Goal: Information Seeking & Learning: Learn about a topic

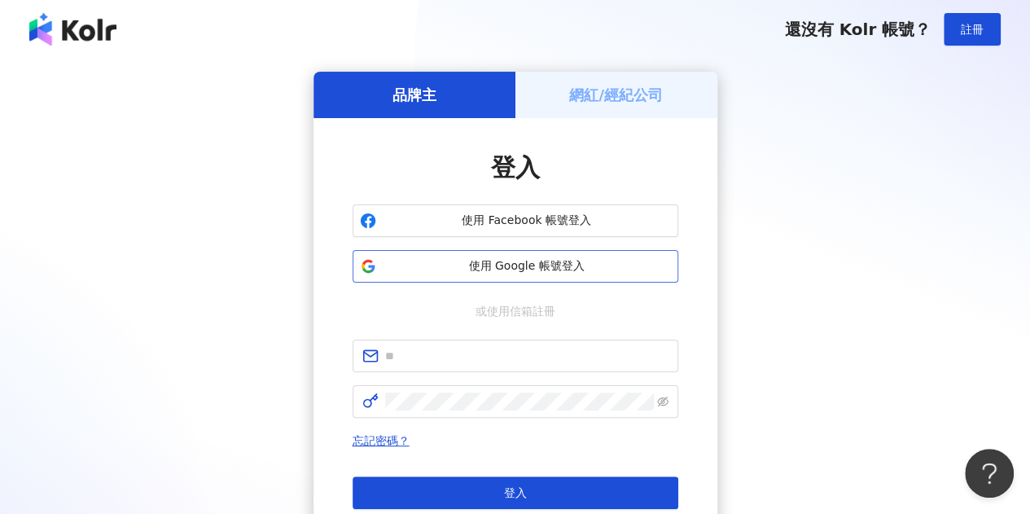
click at [535, 260] on span "使用 Google 帳號登入" at bounding box center [527, 266] width 288 height 16
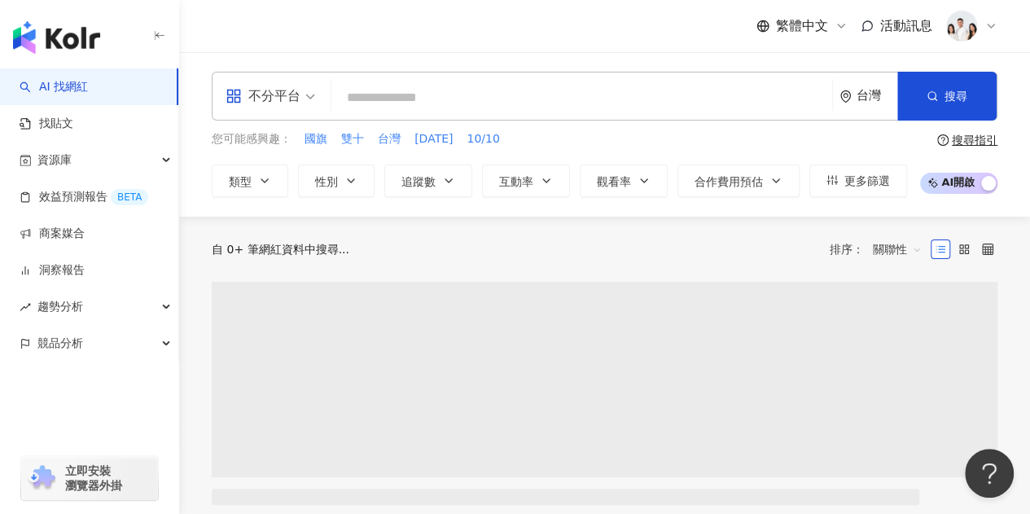
click at [393, 97] on input "search" at bounding box center [582, 97] width 488 height 31
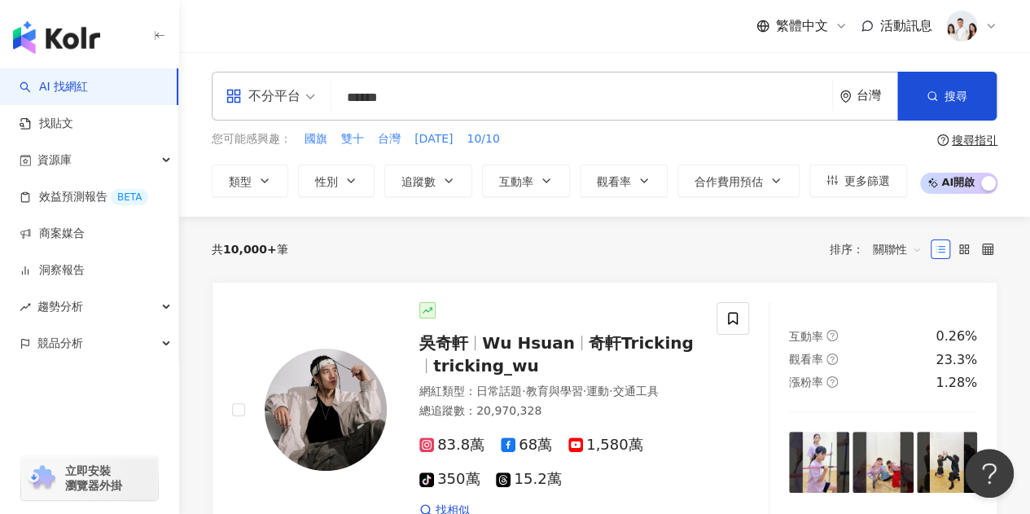
click at [418, 100] on input "******" at bounding box center [582, 97] width 488 height 31
type input "******"
click at [862, 90] on div "台灣" at bounding box center [877, 96] width 41 height 14
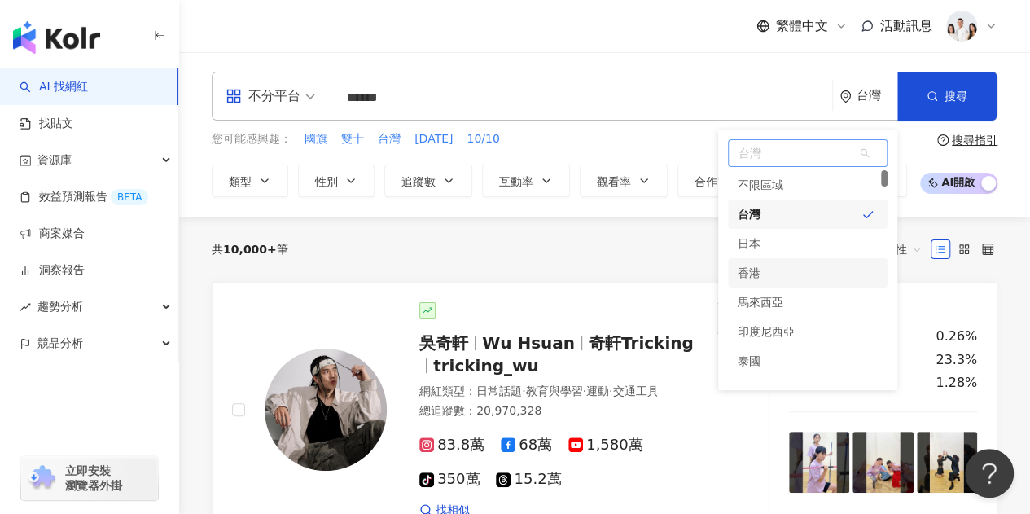
click at [752, 270] on div "香港" at bounding box center [749, 272] width 23 height 29
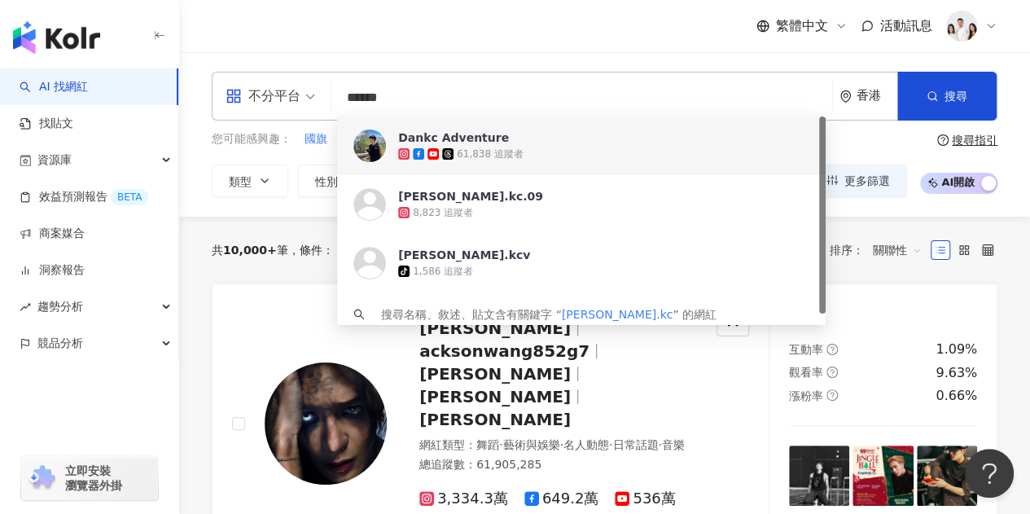
click at [495, 139] on span "Dankc Adventure" at bounding box center [572, 137] width 349 height 16
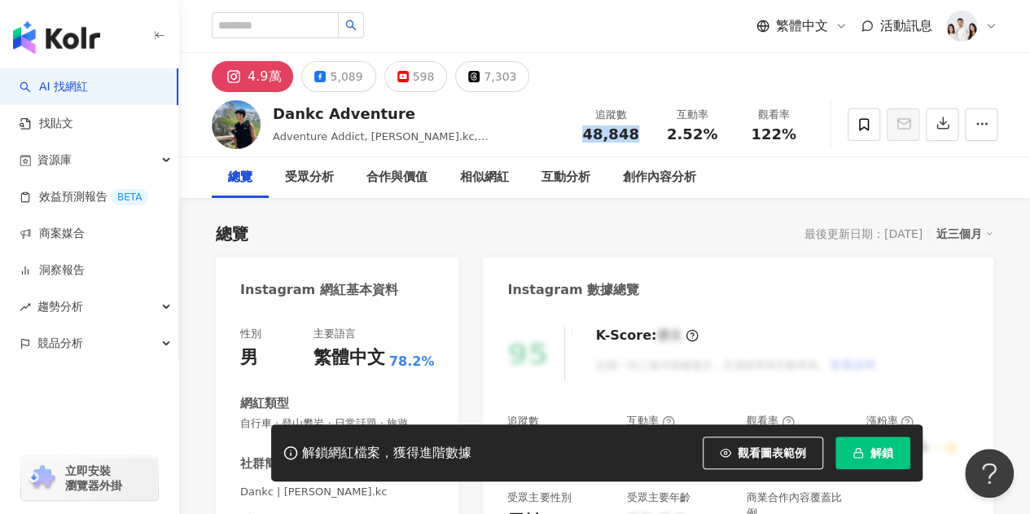
drag, startPoint x: 585, startPoint y: 133, endPoint x: 638, endPoint y: 141, distance: 54.4
click at [638, 141] on div "追蹤數 48,848" at bounding box center [610, 124] width 81 height 35
copy span "48,848"
drag, startPoint x: 669, startPoint y: 136, endPoint x: 711, endPoint y: 139, distance: 41.7
click at [711, 139] on span "2.52%" at bounding box center [692, 134] width 50 height 16
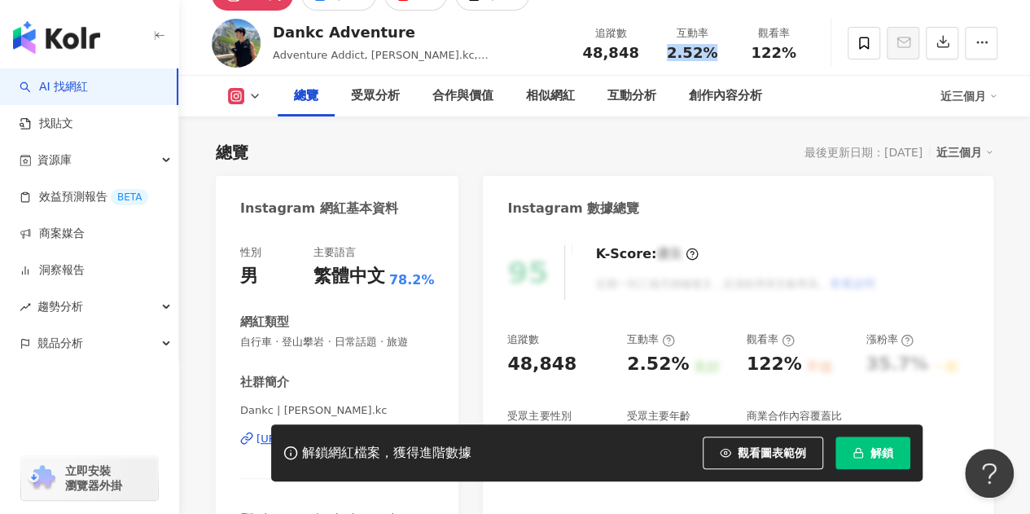
scroll to position [163, 0]
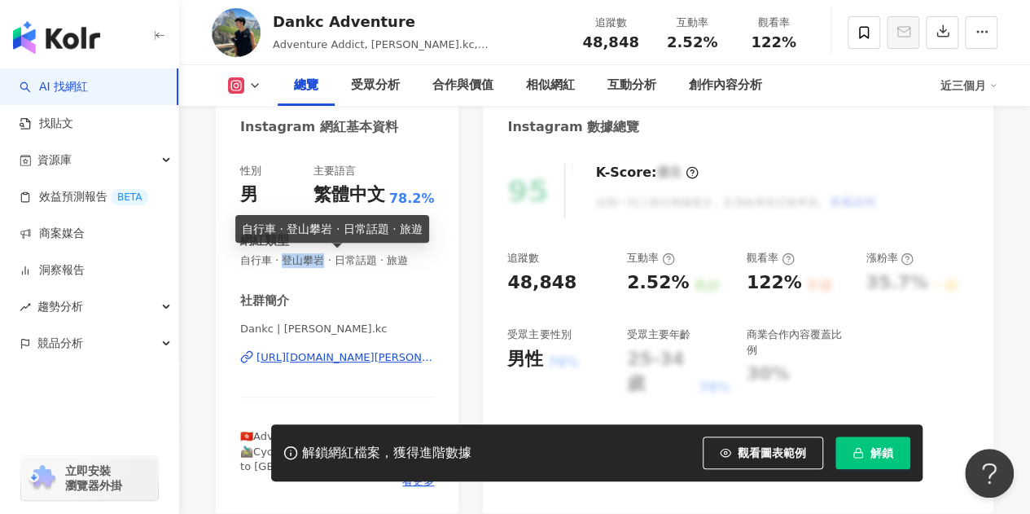
drag, startPoint x: 290, startPoint y: 264, endPoint x: 328, endPoint y: 264, distance: 38.3
click at [328, 264] on span "自行車 · 登山攀岩 · 日常話題 · 旅遊" at bounding box center [337, 260] width 194 height 15
copy span "登山攀岩"
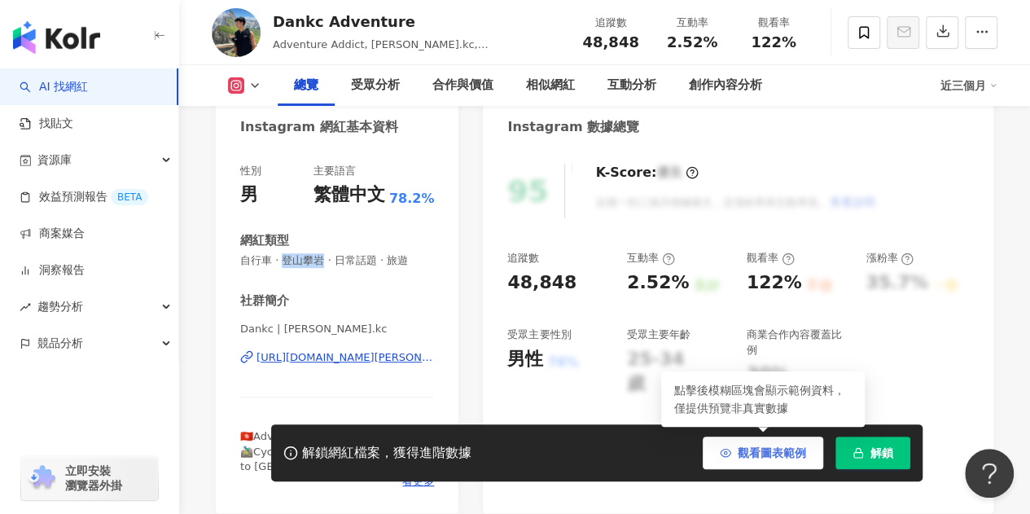
click at [752, 454] on span "觀看圖表範例" at bounding box center [772, 452] width 68 height 13
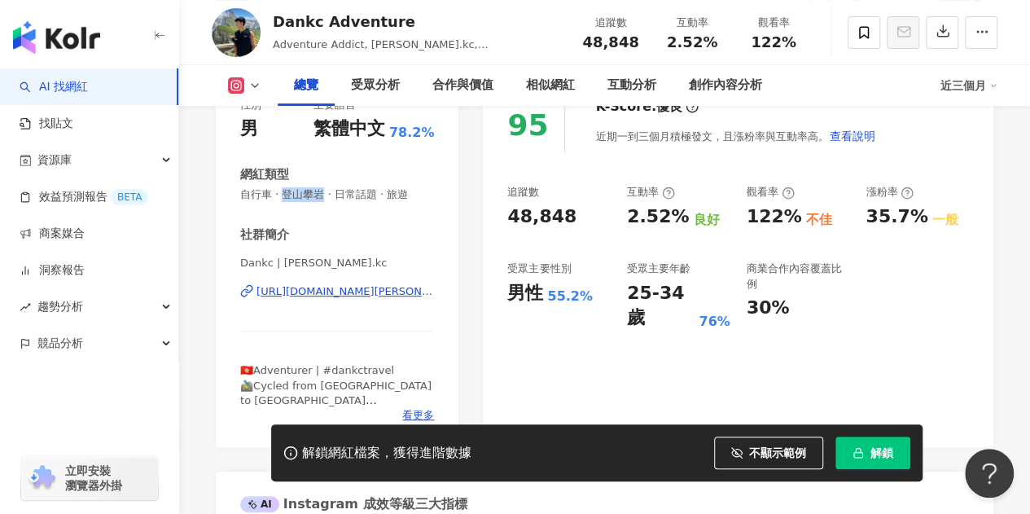
scroll to position [244, 0]
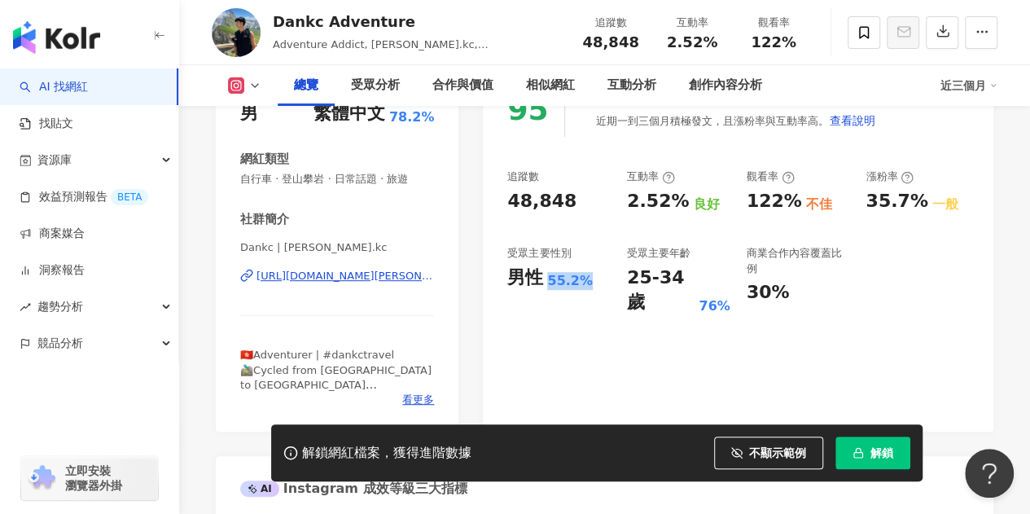
drag, startPoint x: 547, startPoint y: 280, endPoint x: 581, endPoint y: 289, distance: 35.4
click at [581, 289] on div "55.2%" at bounding box center [570, 281] width 46 height 18
copy div "55.2%"
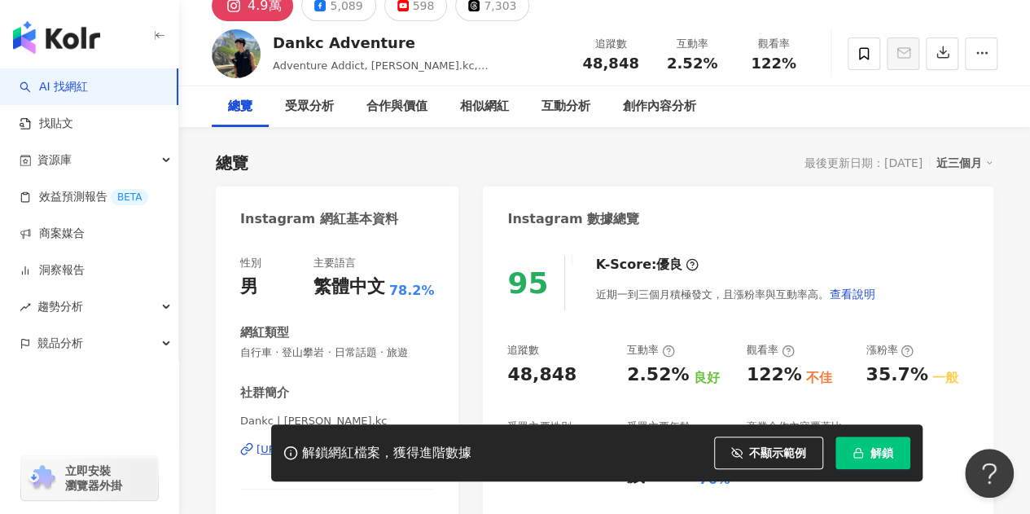
scroll to position [0, 0]
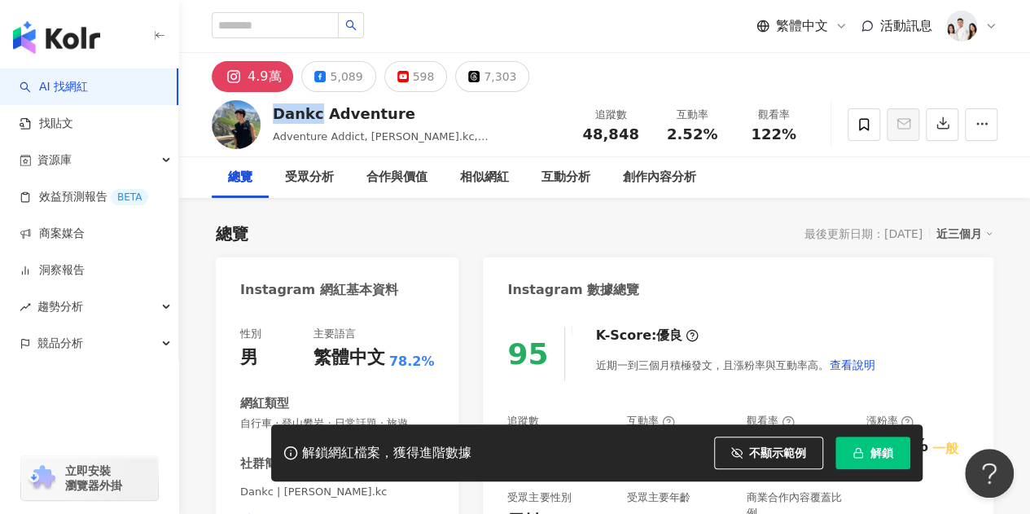
drag, startPoint x: 272, startPoint y: 116, endPoint x: 314, endPoint y: 118, distance: 42.4
click at [314, 118] on div "Dankc Adventure" at bounding box center [417, 113] width 289 height 20
drag, startPoint x: 444, startPoint y: 136, endPoint x: 472, endPoint y: 137, distance: 28.5
click at [472, 137] on span "Adventure Addict, dan.kc, Dan KC, Daniel Kachun Li" at bounding box center [394, 152] width 243 height 45
copy span "Daniel"
